Goal: Information Seeking & Learning: Learn about a topic

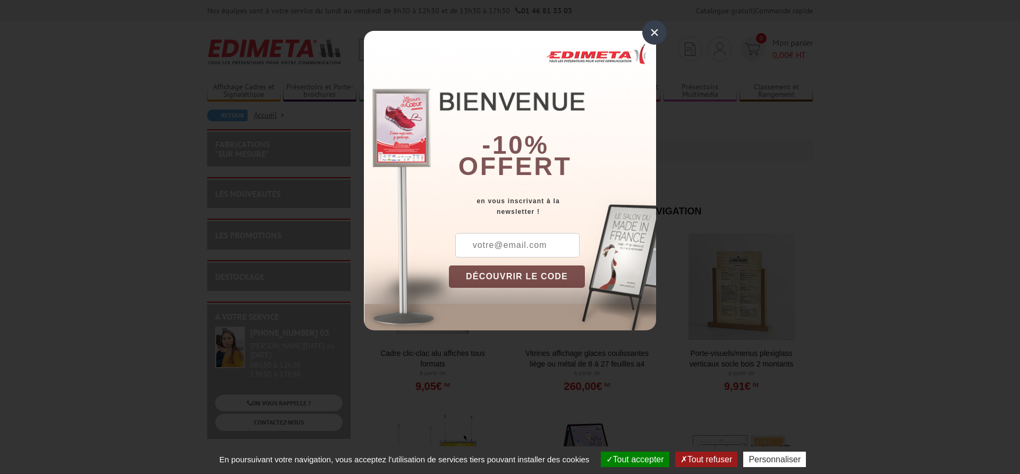
click at [648, 29] on div "×" at bounding box center [655, 32] width 24 height 24
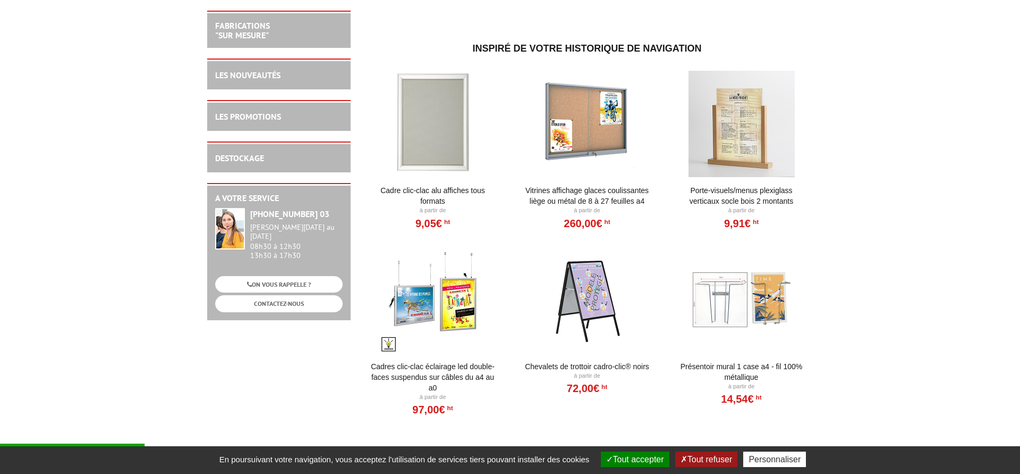
scroll to position [217, 0]
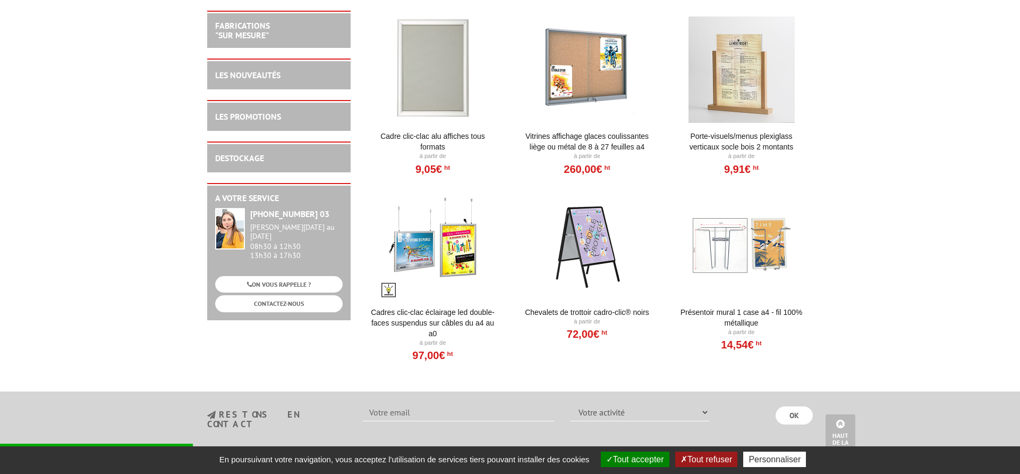
click at [594, 243] on div at bounding box center [587, 245] width 131 height 106
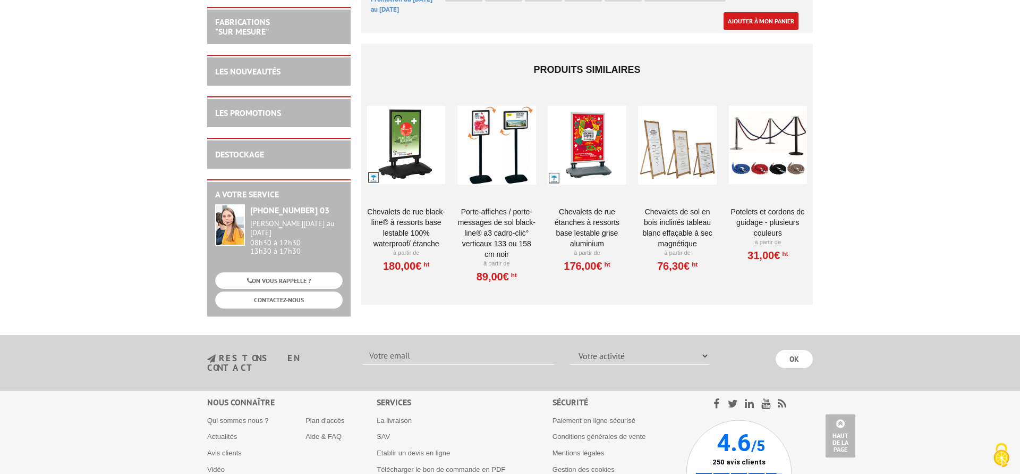
scroll to position [1104, 0]
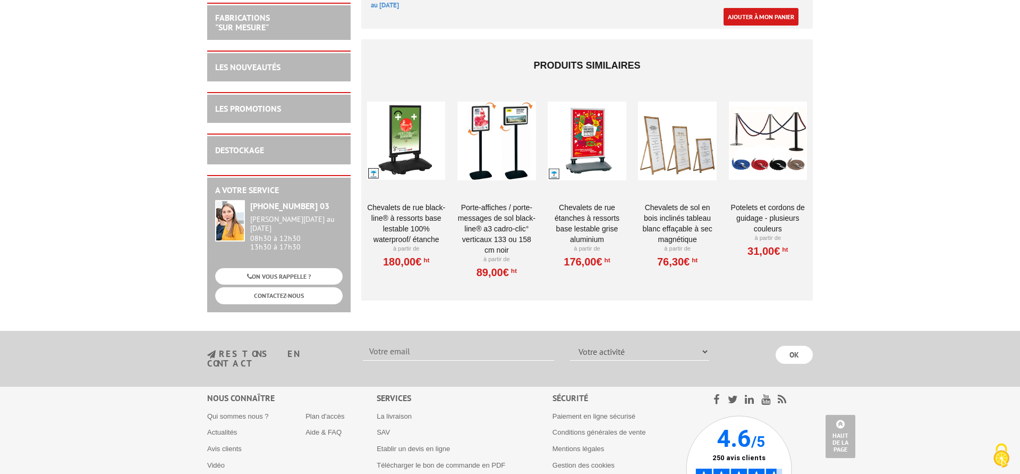
click at [497, 208] on link "Porte-affiches / Porte-messages de sol Black-Line® A3 Cadro-Clic° Verticaux 133…" at bounding box center [497, 228] width 78 height 53
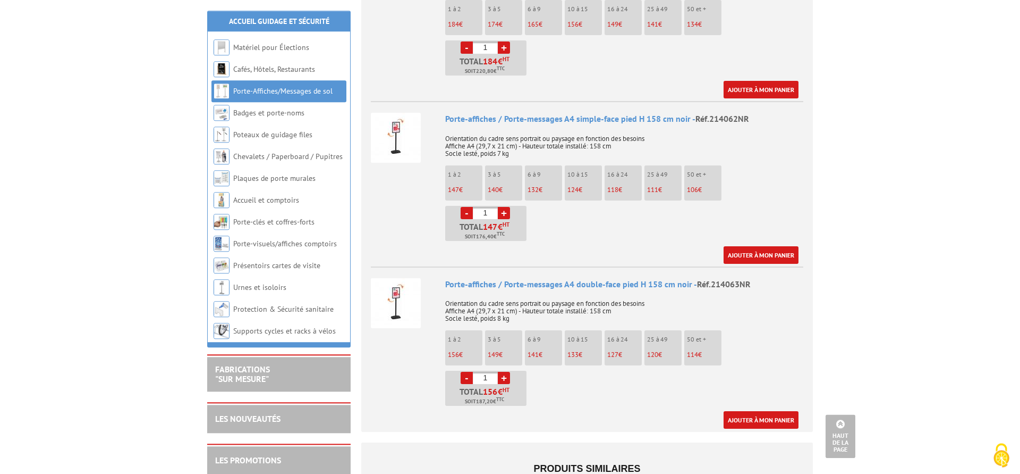
scroll to position [1518, 0]
